Goal: Information Seeking & Learning: Find contact information

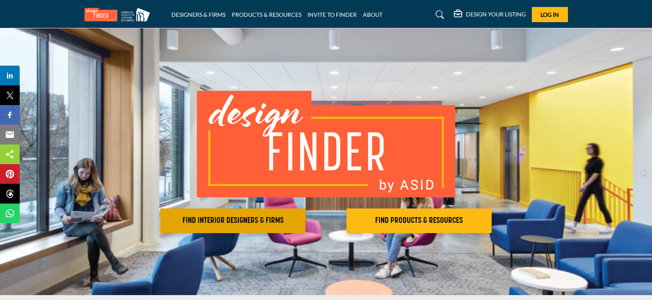
click at [240, 219] on h2 "FIND INTERIOR DESIGNERS & FIRMS" at bounding box center [233, 221] width 140 height 10
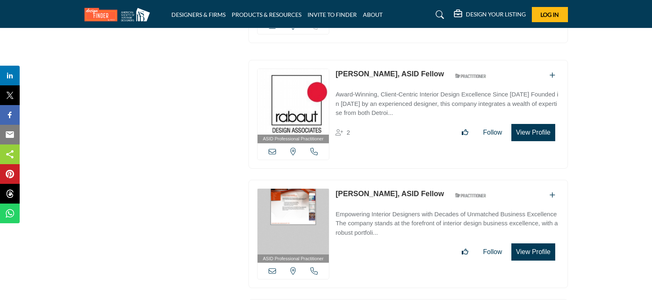
scroll to position [10215, 0]
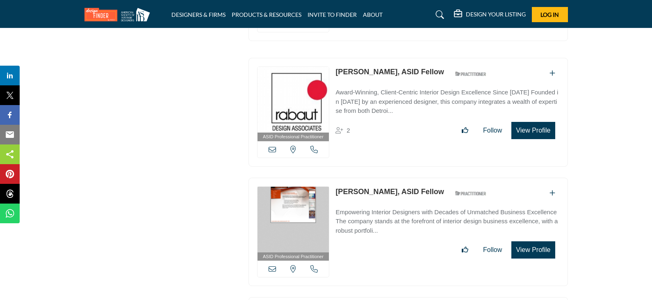
drag, startPoint x: 334, startPoint y: 157, endPoint x: 452, endPoint y: 153, distance: 119.0
click at [452, 178] on div "ASID Professional Practitioner ASID Professional Practitioners have successfull…" at bounding box center [409, 232] width 320 height 109
copy link "[PERSON_NAME], ASID Fellow"
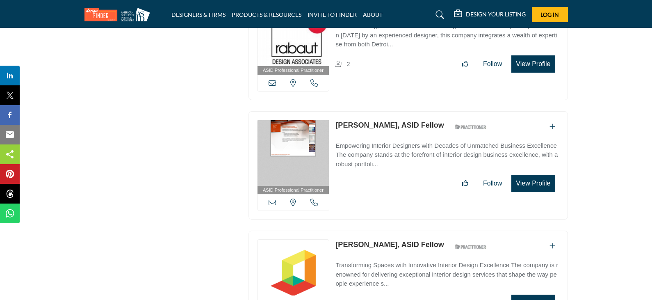
scroll to position [10297, 0]
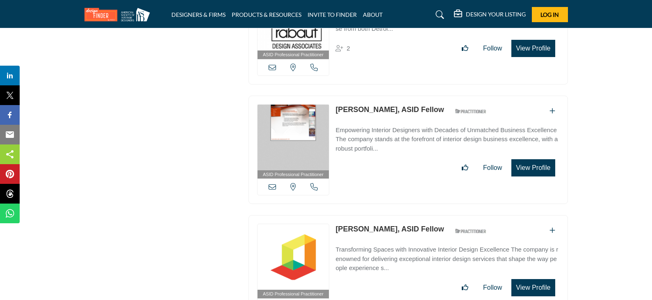
drag, startPoint x: 333, startPoint y: 192, endPoint x: 439, endPoint y: 194, distance: 105.5
click at [439, 215] on div "ASID Professional Practitioner ASID Professional Practitioners have successfull…" at bounding box center [409, 269] width 320 height 109
copy link "[PERSON_NAME], ASID Fellow"
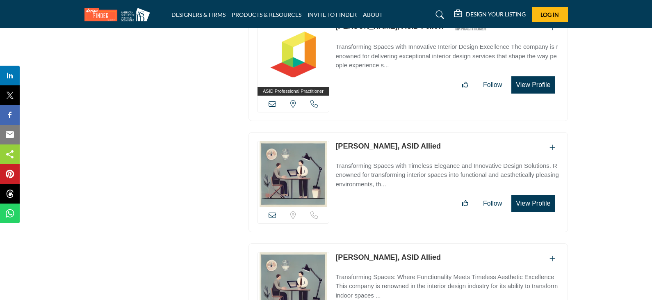
scroll to position [10502, 0]
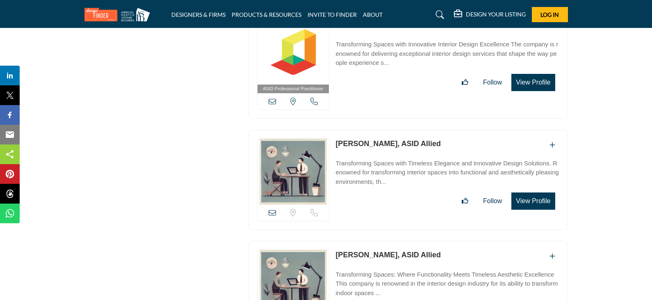
click at [421, 138] on div "[PERSON_NAME], ASID Allied" at bounding box center [448, 145] width 224 height 14
drag, startPoint x: 338, startPoint y: 108, endPoint x: 378, endPoint y: 109, distance: 40.2
click at [378, 130] on div "Sorry, but we don't have a location for this listing" at bounding box center [409, 180] width 320 height 100
copy link "[PERSON_NAME],"
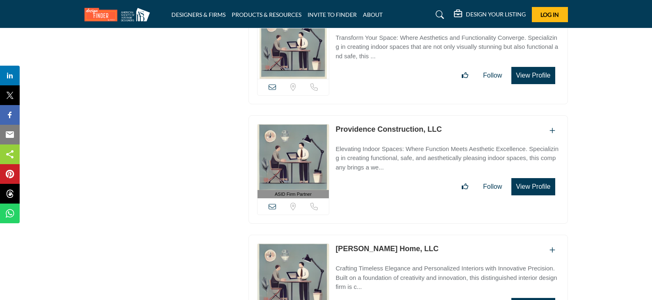
scroll to position [11200, 0]
